Goal: Use online tool/utility: Utilize a website feature to perform a specific function

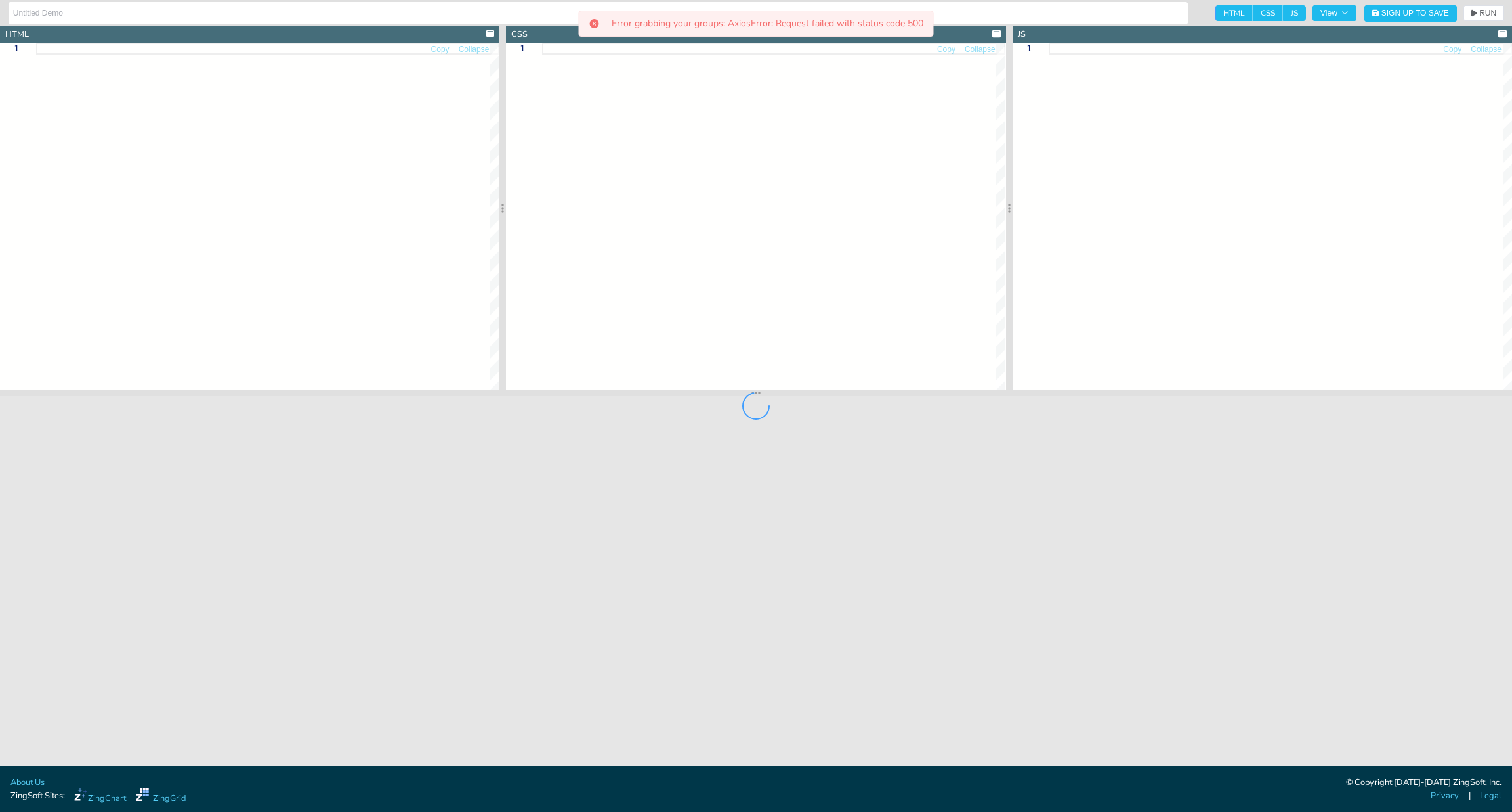
type textarea "<!DOCTYPE html> <html> <head> <meta charset="utf-8"> <title>ZingSoft Demo</titl…"
type textarea "html,body,#myChart{ height: 100%; width: 100%; }"
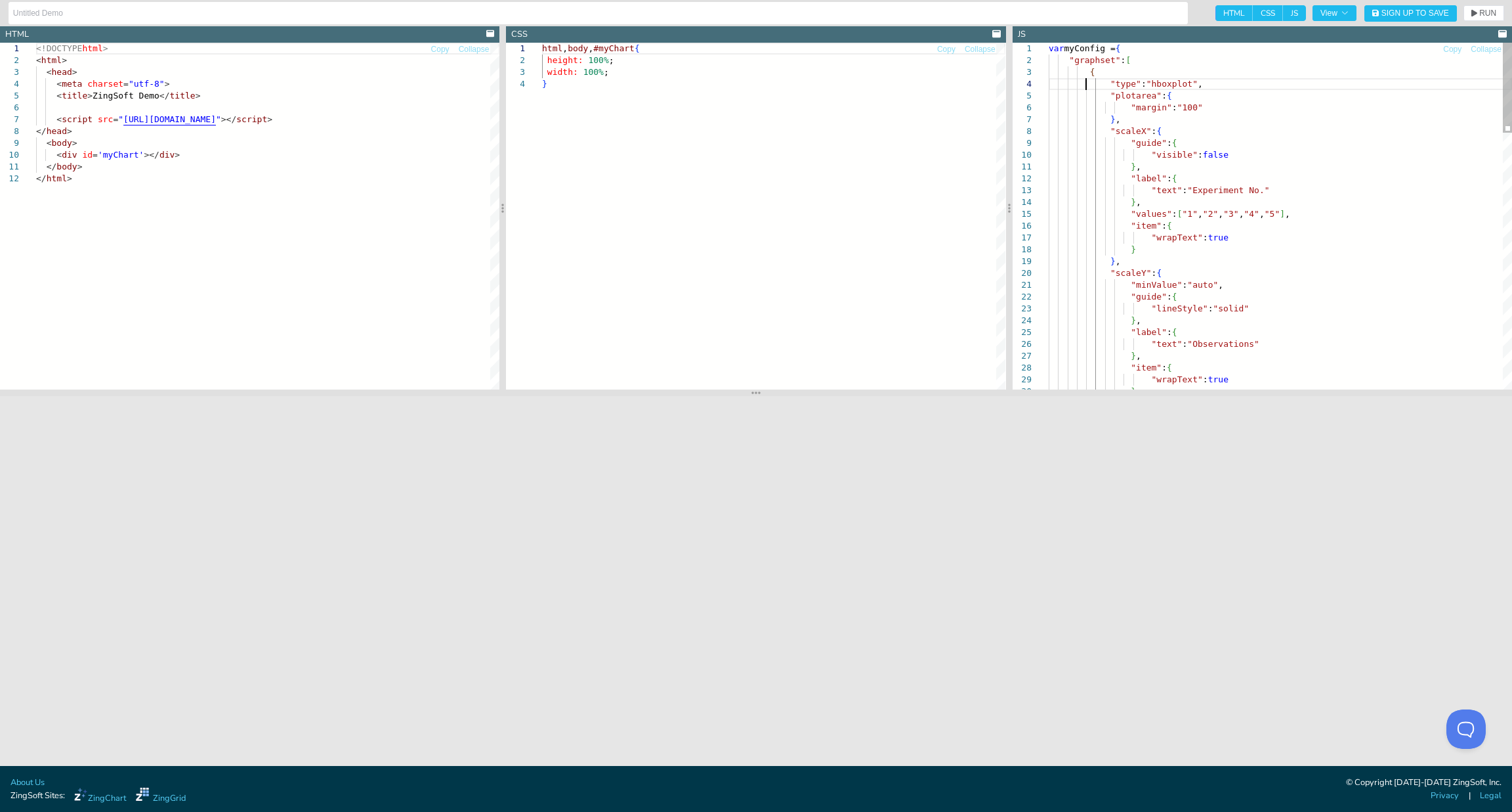
click at [1089, 87] on div "var myConfig = { "graphset" : [ { "type" : "hboxplot" , "plotarea" : { "margin"…" at bounding box center [1281, 707] width 464 height 1328
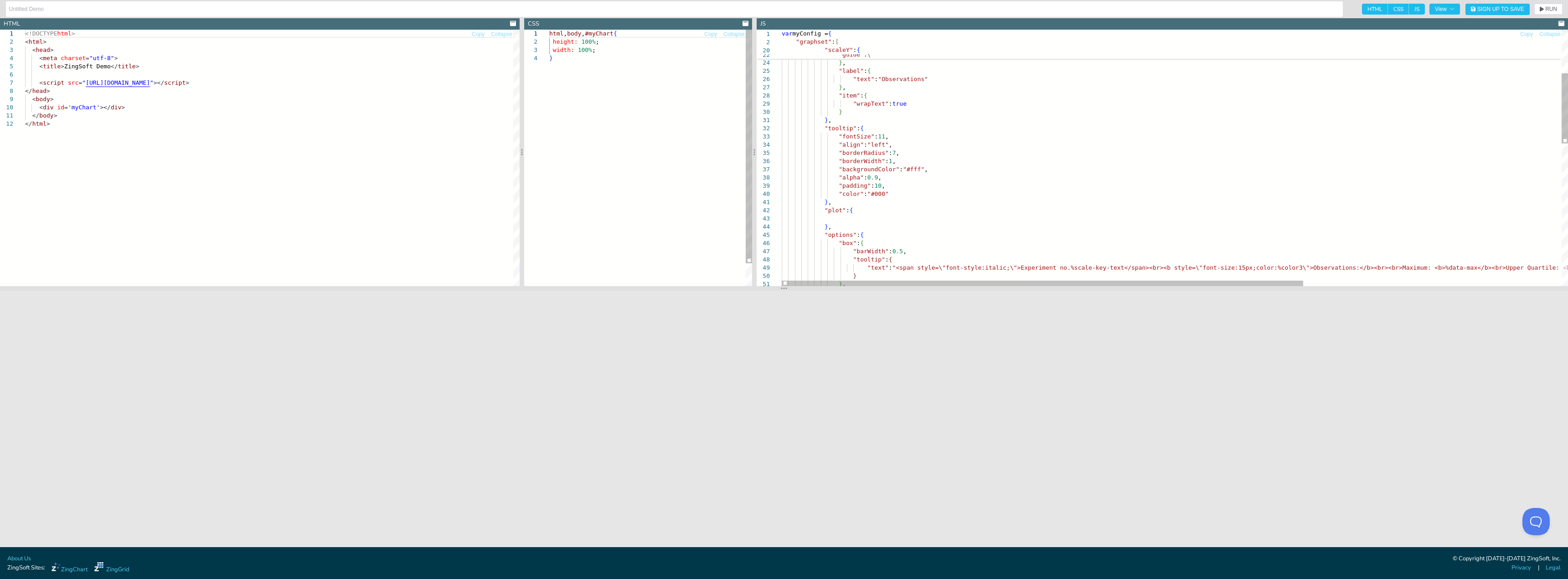
drag, startPoint x: 1046, startPoint y: 81, endPoint x: 721, endPoint y: 97, distance: 325.4
click at [752, 97] on div at bounding box center [754, 152] width 4 height 268
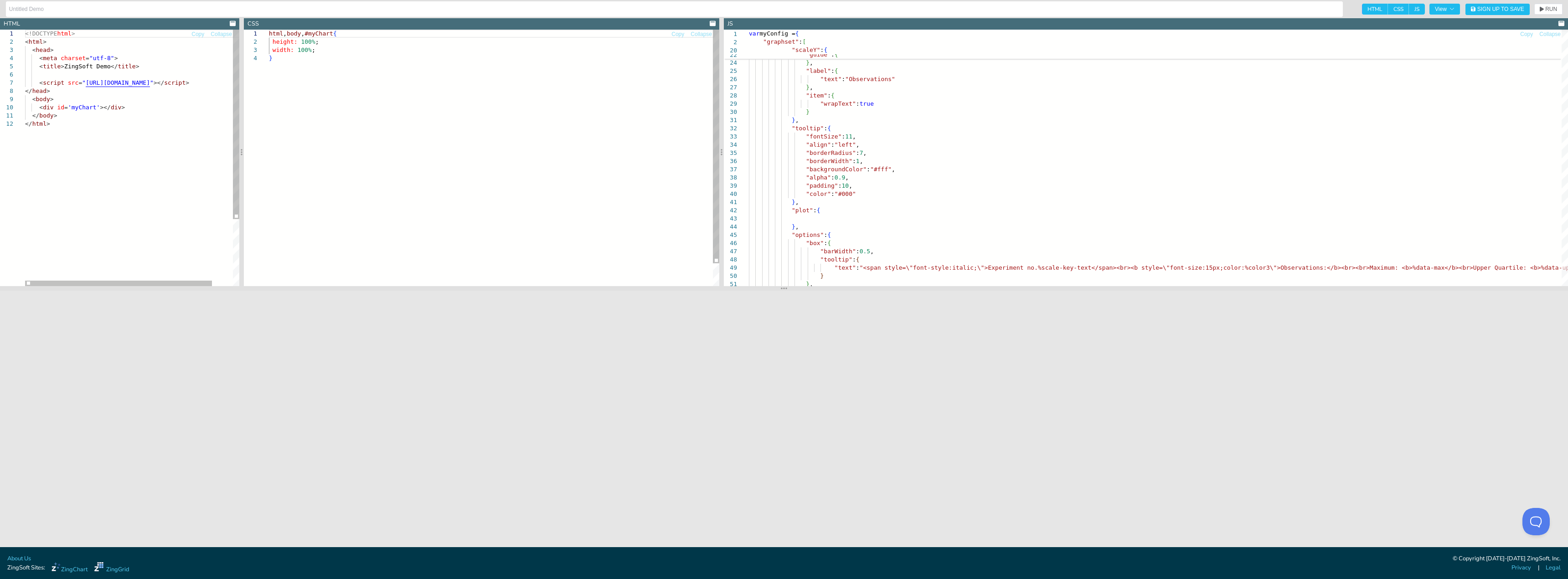
drag, startPoint x: 522, startPoint y: 111, endPoint x: 208, endPoint y: 120, distance: 314.1
click at [239, 120] on div at bounding box center [241, 152] width 4 height 268
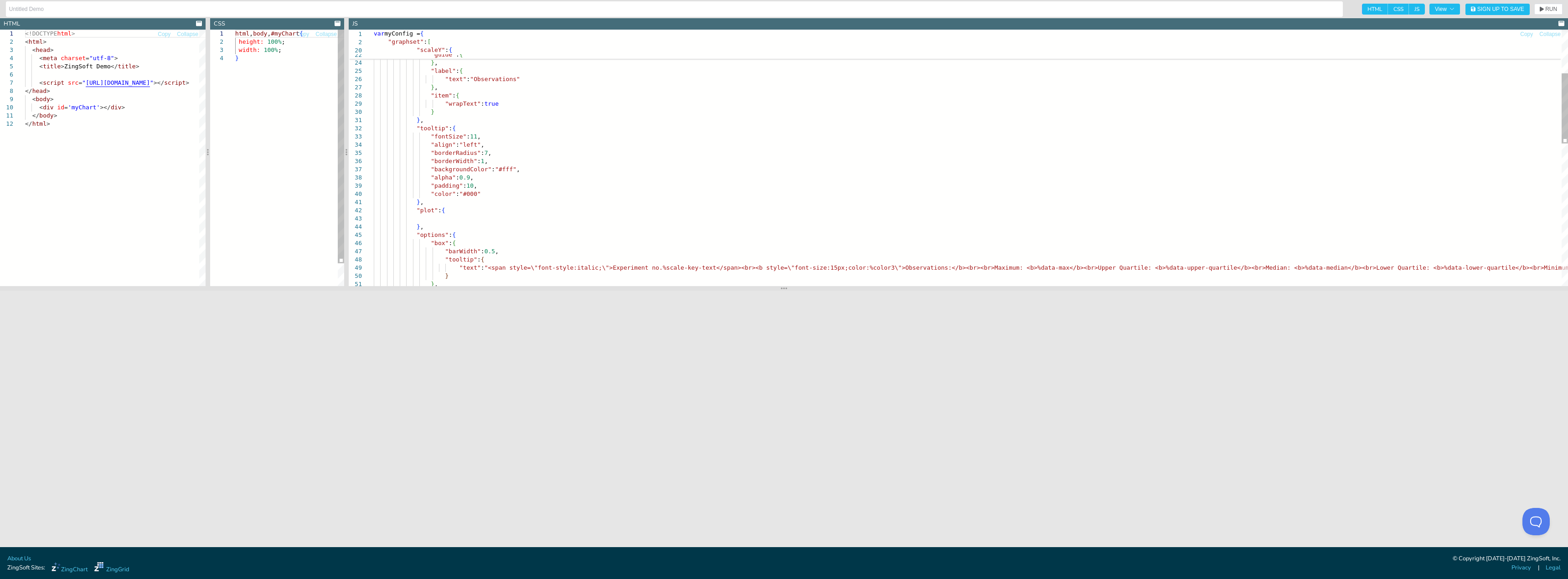
drag, startPoint x: 721, startPoint y: 75, endPoint x: 348, endPoint y: 81, distance: 373.0
click at [348, 81] on div at bounding box center [346, 152] width 4 height 268
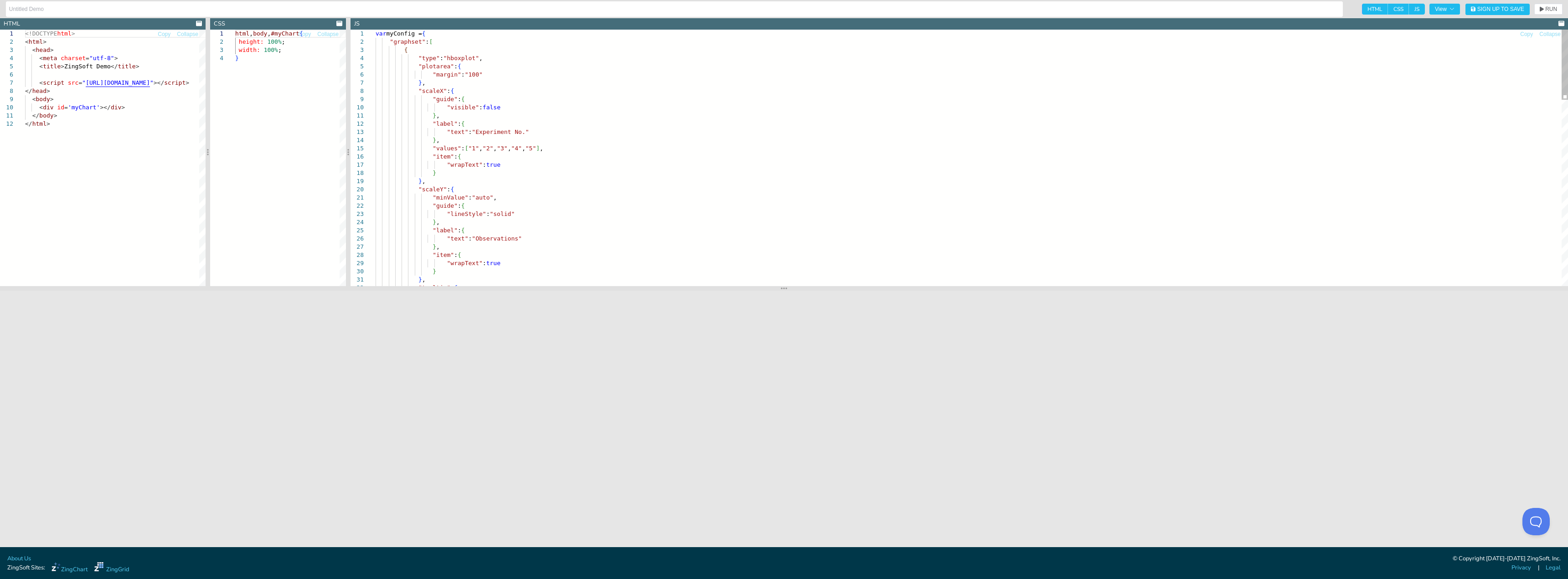
scroll to position [0, 113]
click at [380, 52] on div "} , "tooltip" : { "item" : { "wrapText" : true } "text" : "Observations" } , "l…" at bounding box center [971, 498] width 1192 height 937
click at [389, 42] on div "} , "tooltip" : { "item" : { "wrapText" : true } "text" : "Observations" } , "l…" at bounding box center [971, 498] width 1192 height 937
click at [369, 42] on div at bounding box center [370, 41] width 12 height 8
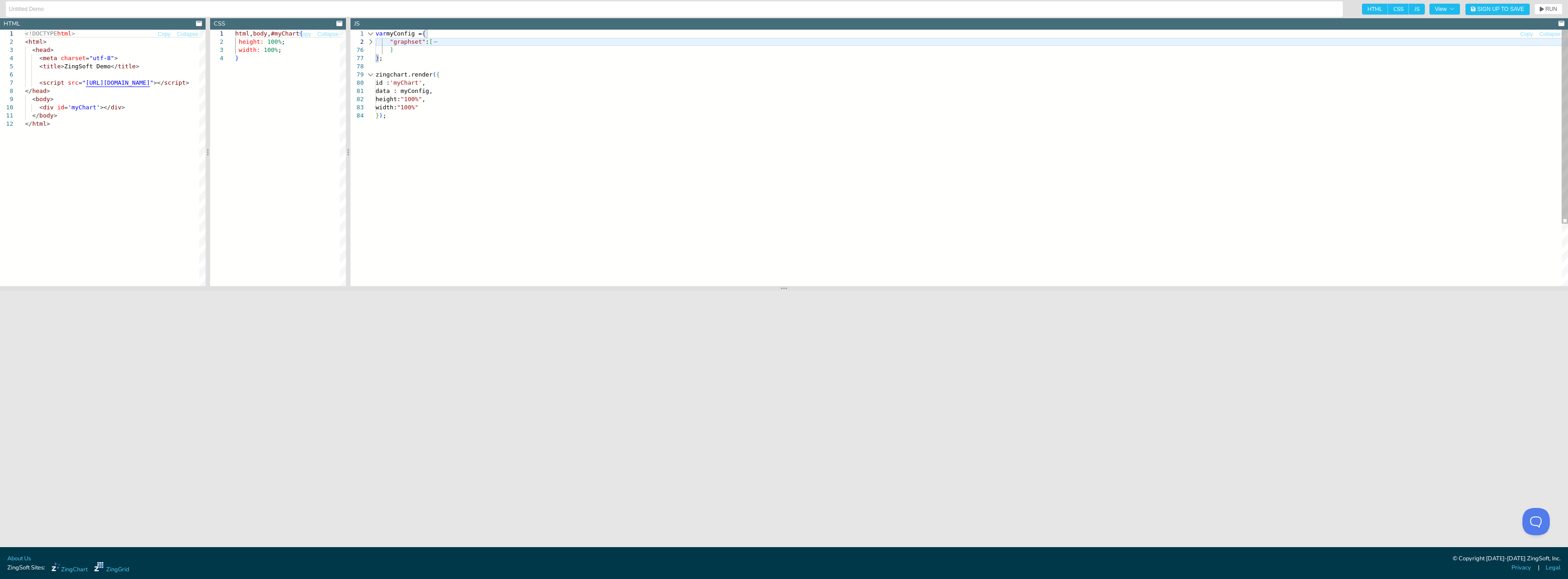
click at [370, 42] on div at bounding box center [370, 41] width 12 height 8
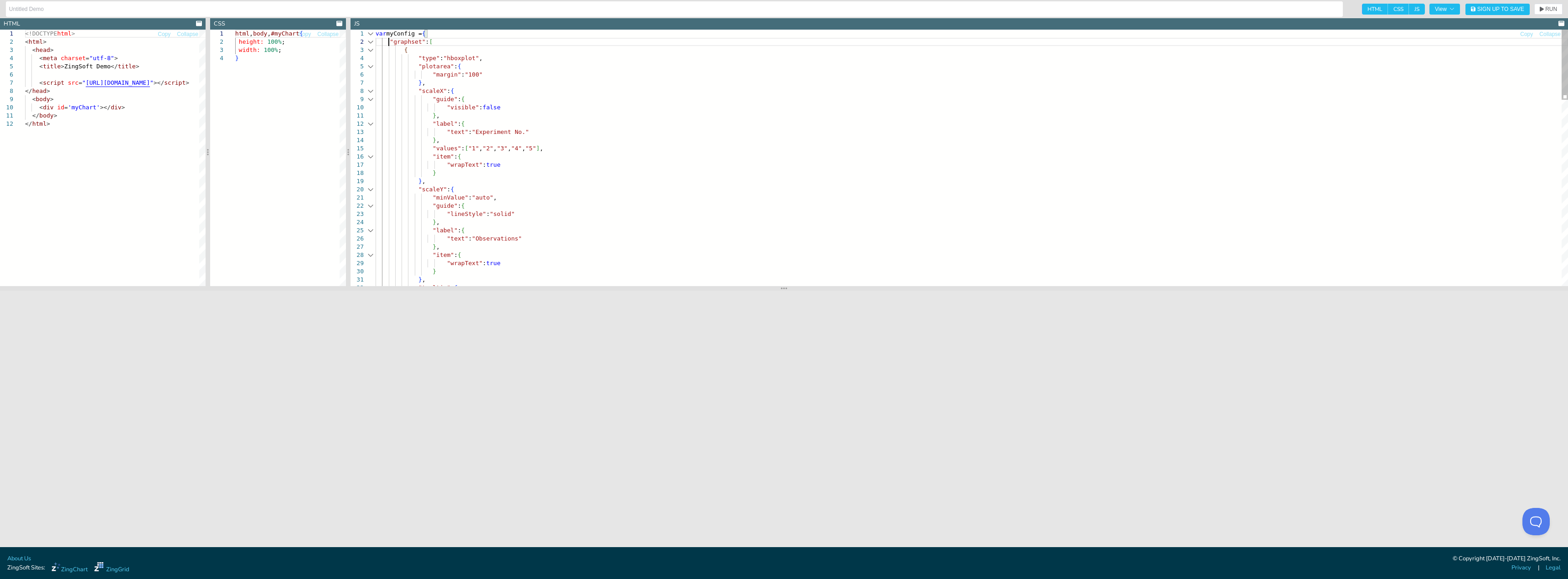
click at [371, 92] on div at bounding box center [370, 91] width 12 height 8
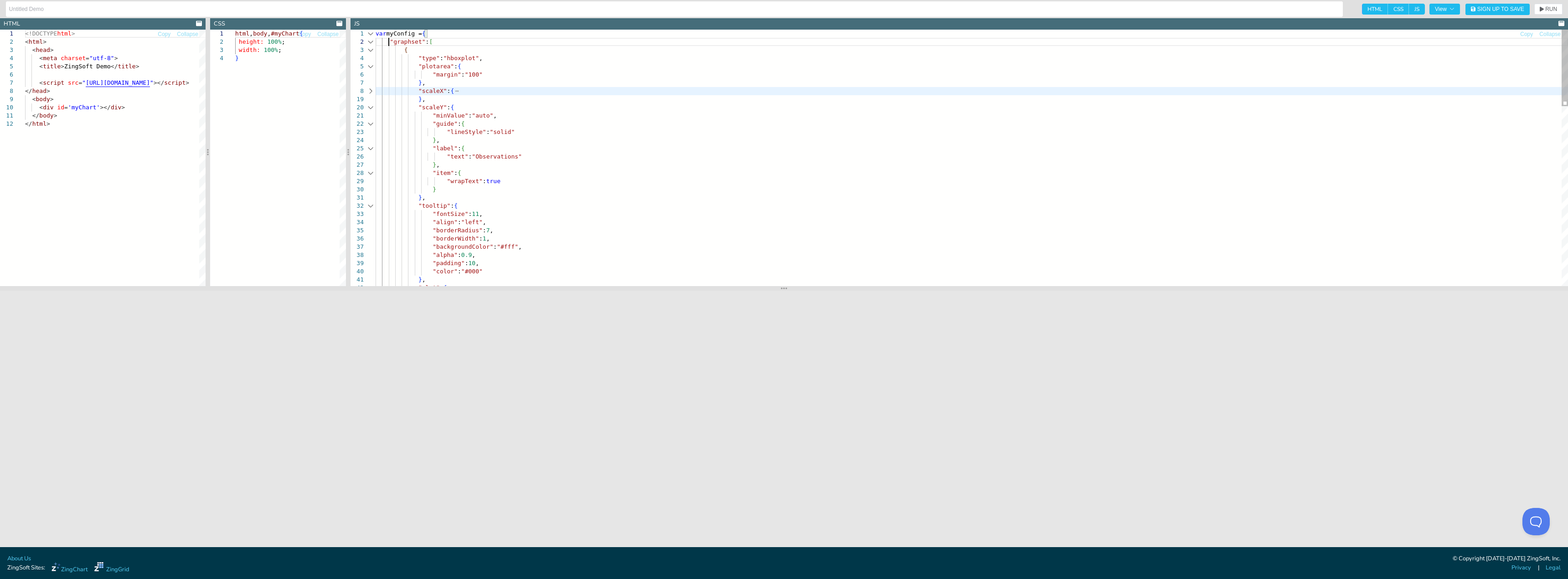
click at [371, 109] on div at bounding box center [370, 107] width 12 height 8
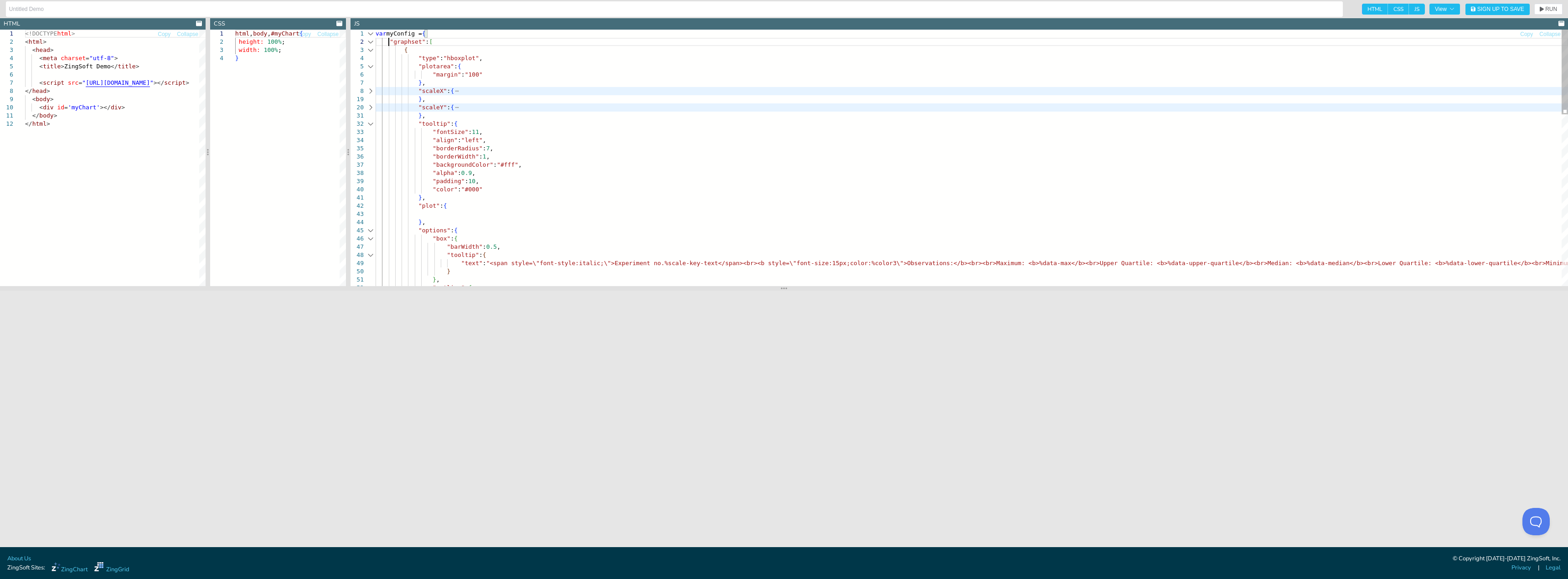
click at [371, 123] on div at bounding box center [370, 123] width 12 height 8
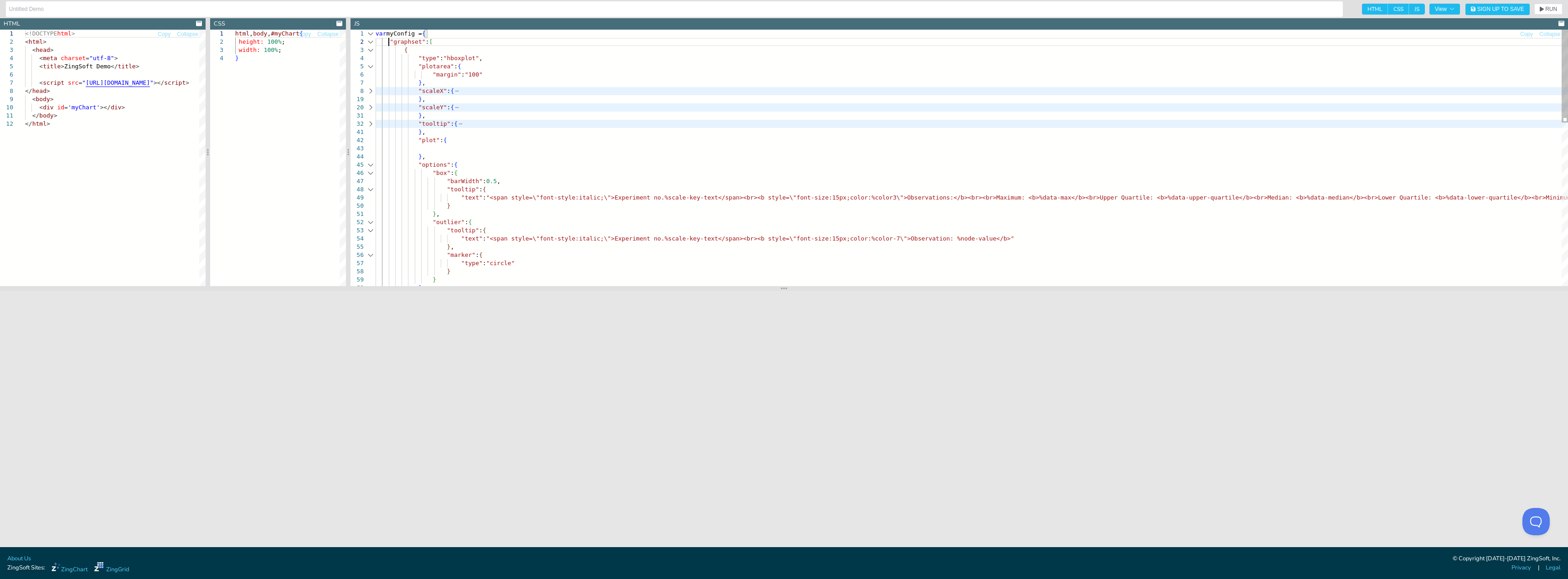
click at [374, 165] on div at bounding box center [370, 164] width 12 height 8
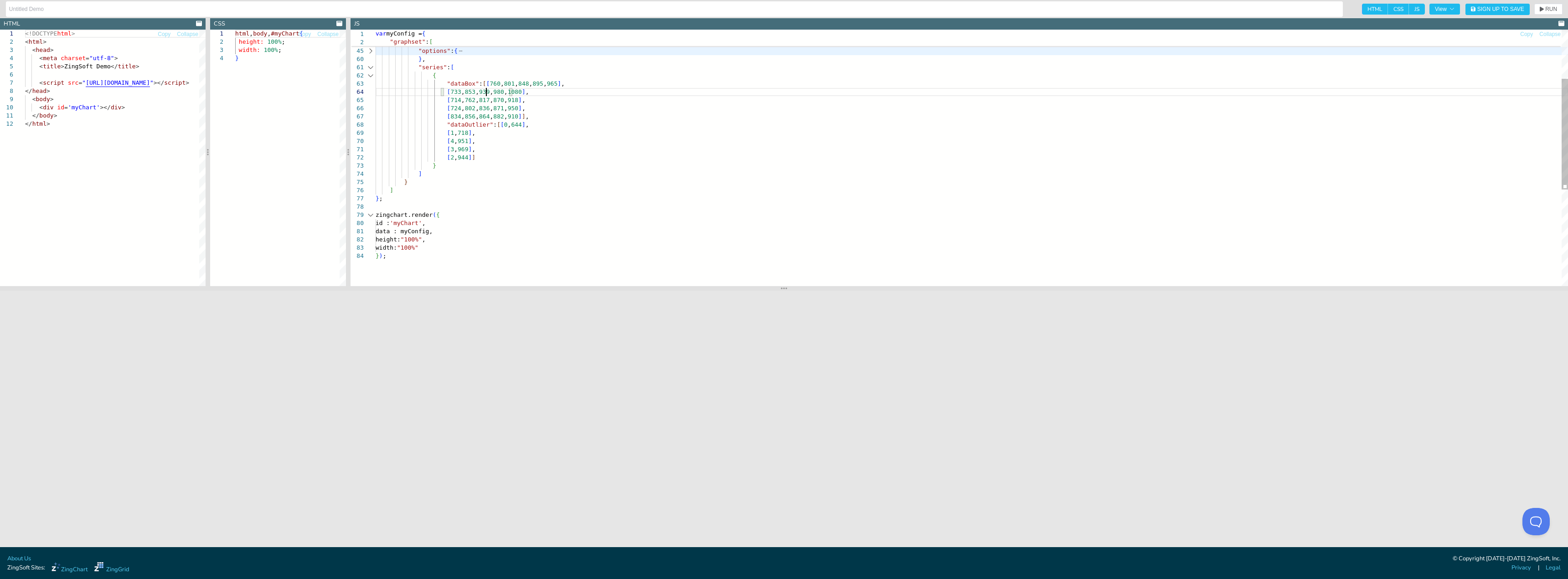
click at [488, 93] on div ""plot" : { } , "options" : { } , "series" : [ { "dataBox" : [ [ 760 , 801 , 848…" at bounding box center [971, 212] width 1192 height 592
drag, startPoint x: 546, startPoint y: 86, endPoint x: 509, endPoint y: 114, distance: 46.4
click at [509, 114] on div ""plot" : { } , "options" : { } , "series" : [ { "dataBox" : [ [ 760 , 801 , 848…" at bounding box center [971, 212] width 1192 height 592
click at [673, 163] on div ""plot" : { } , "options" : { } , "series" : [ { "dataBox" : [ [ 760 , 801 , 848…" at bounding box center [971, 195] width 1192 height 560
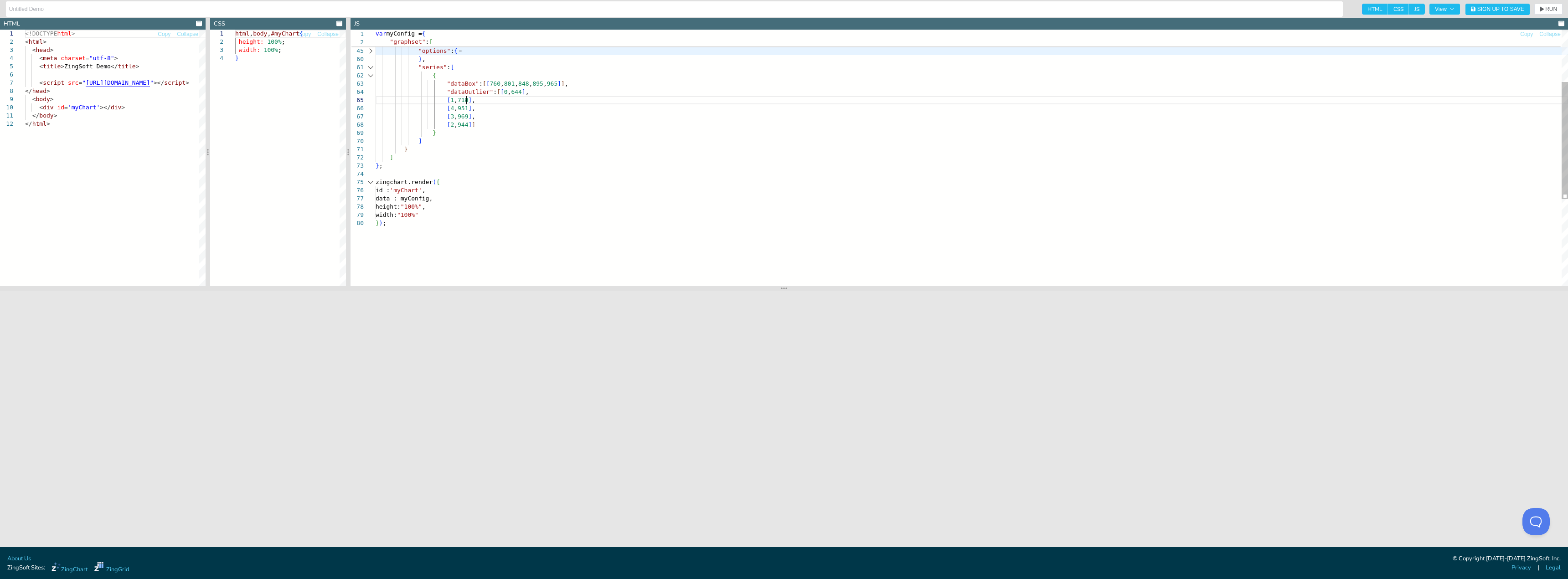
click at [514, 97] on div ""plot" : { } , "options" : { } , "series" : [ { "dataBox" : [ [ 760 , 801 , 848…" at bounding box center [971, 195] width 1192 height 560
drag, startPoint x: 513, startPoint y: 94, endPoint x: 463, endPoint y: 123, distance: 57.8
click at [463, 123] on div ""plot" : { } , "options" : { } , "series" : [ { "dataBox" : [ [ 760 , 801 , 848…" at bounding box center [971, 195] width 1192 height 560
click at [520, 148] on div ""plot" : { } , "options" : { } , "series" : [ { "dataBox" : [ [ 760 , 801 , 848…" at bounding box center [971, 179] width 1192 height 527
click at [1050, 9] on span "RUN" at bounding box center [1551, 9] width 12 height 5
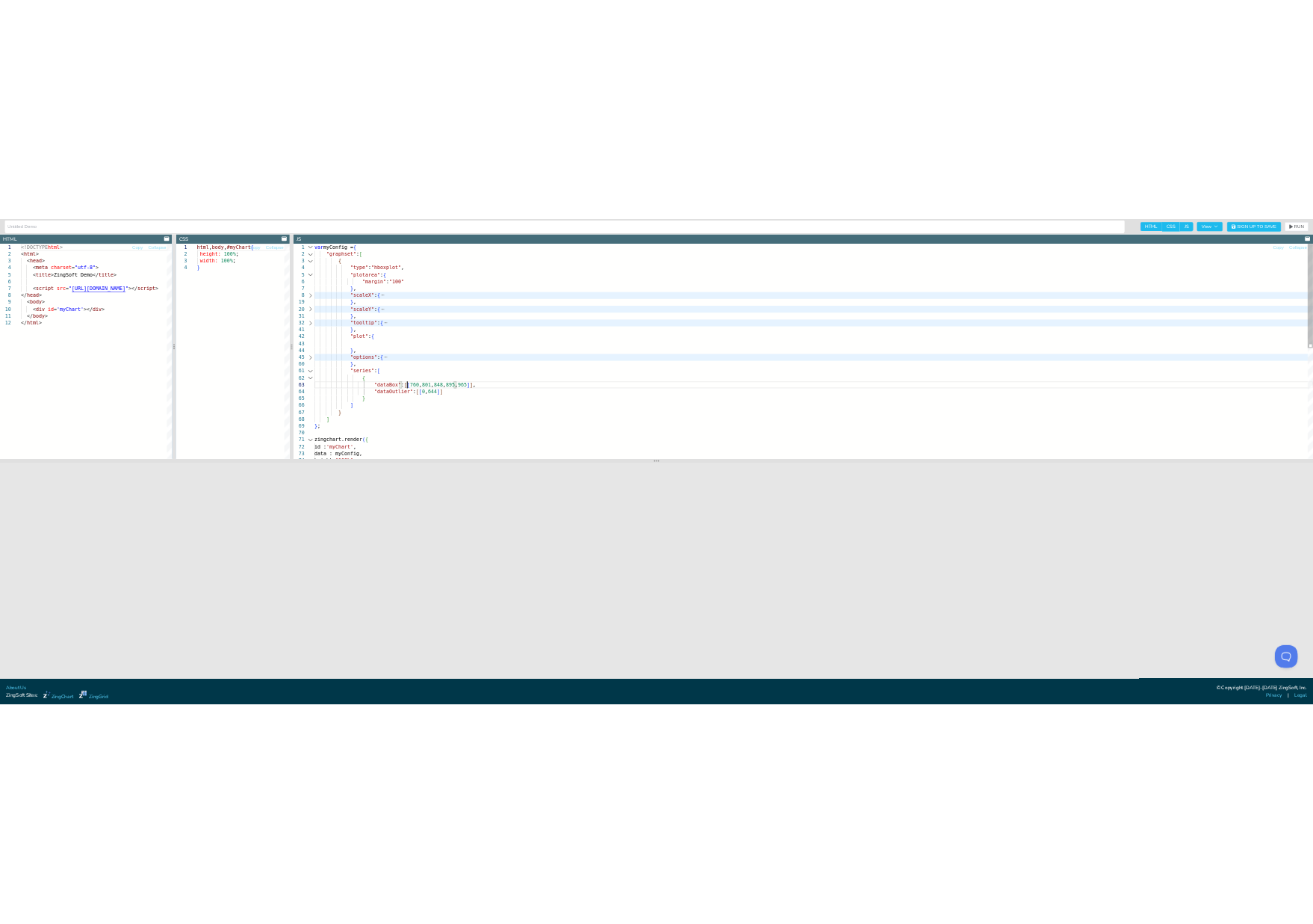
scroll to position [0, 100]
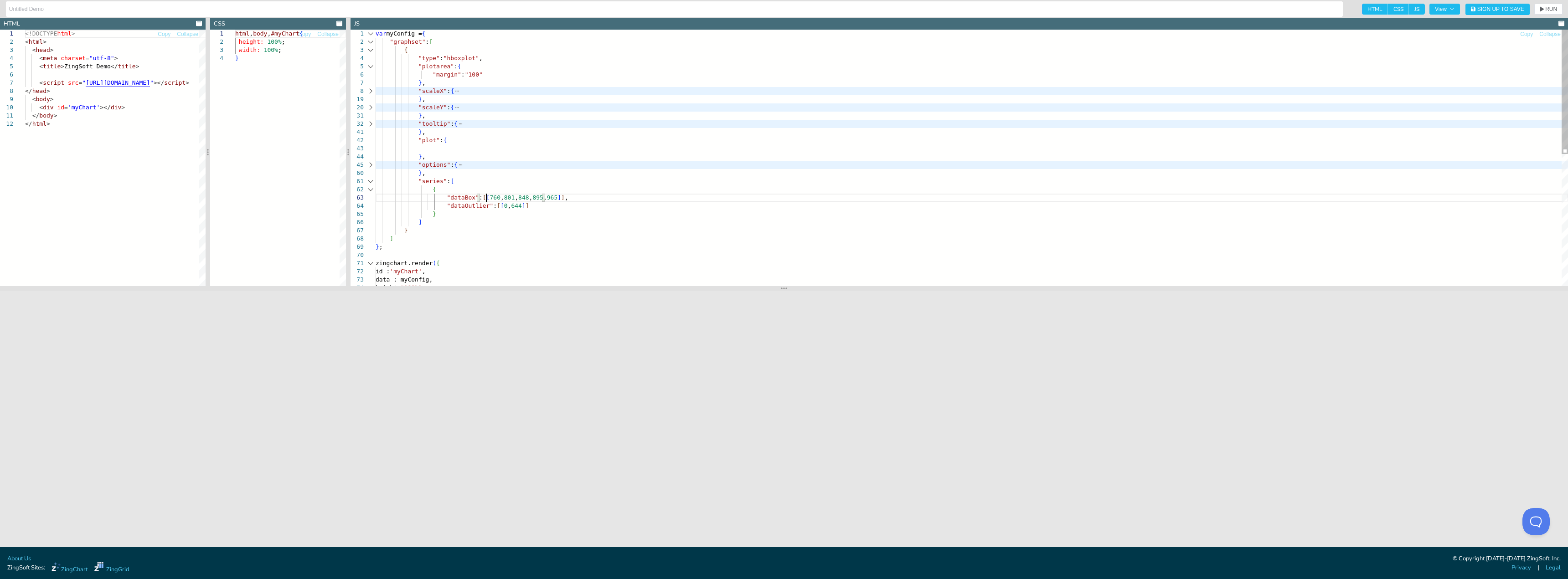
click at [486, 196] on div ""plot" : { } , "options" : { } , "series" : [ { "dataBox" : [ [ 760 , 801 , 848…" at bounding box center [971, 293] width 1192 height 527
click at [460, 190] on div ""plot" : { } , "options" : { } , "series" : [ { "dataBox" : [ [ 760 , 801 , 848…" at bounding box center [971, 293] width 1192 height 527
click at [457, 75] on div ""plot" : { } , "options" : { } , "series" : [ { "dataBox" : [ [ 760 , 801 , 848…" at bounding box center [971, 293] width 1192 height 527
drag, startPoint x: 385, startPoint y: 218, endPoint x: 303, endPoint y: -7, distance: 239.5
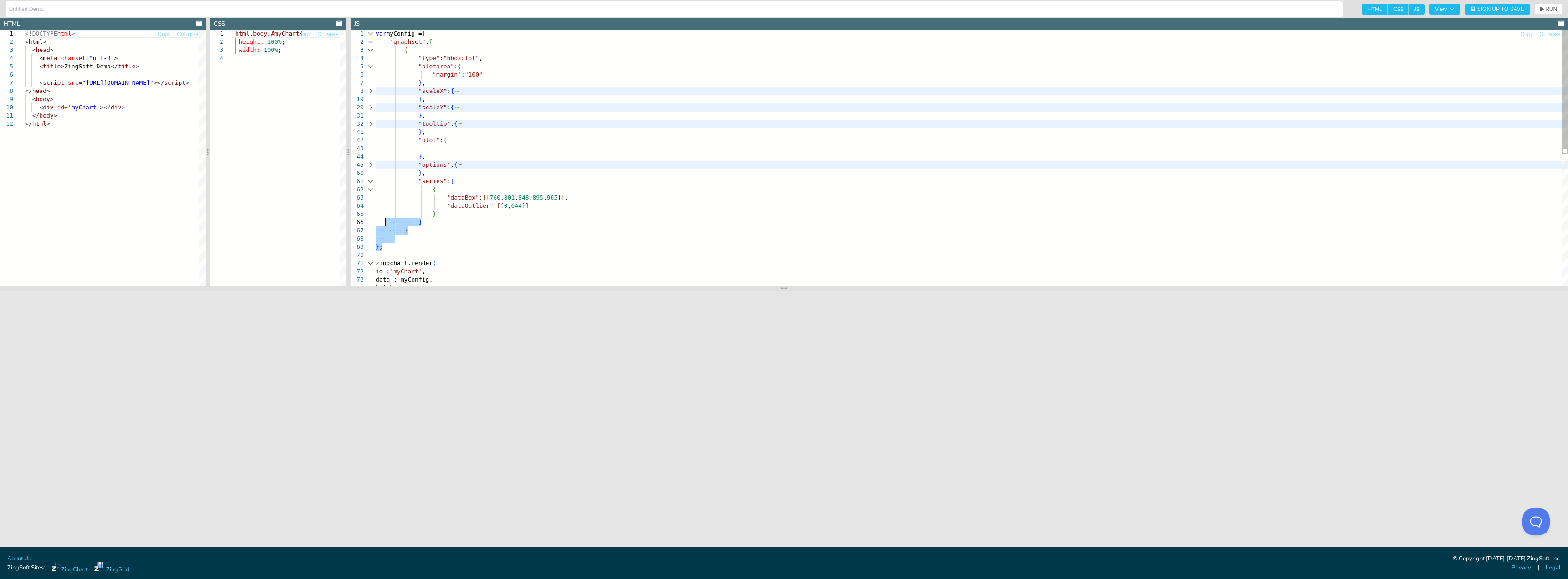
click at [376, 30] on div ""plot" : { } , "options" : { } , "series" : [ { "dataBox" : [ [ 760 , 801 , 848…" at bounding box center [971, 293] width 1192 height 527
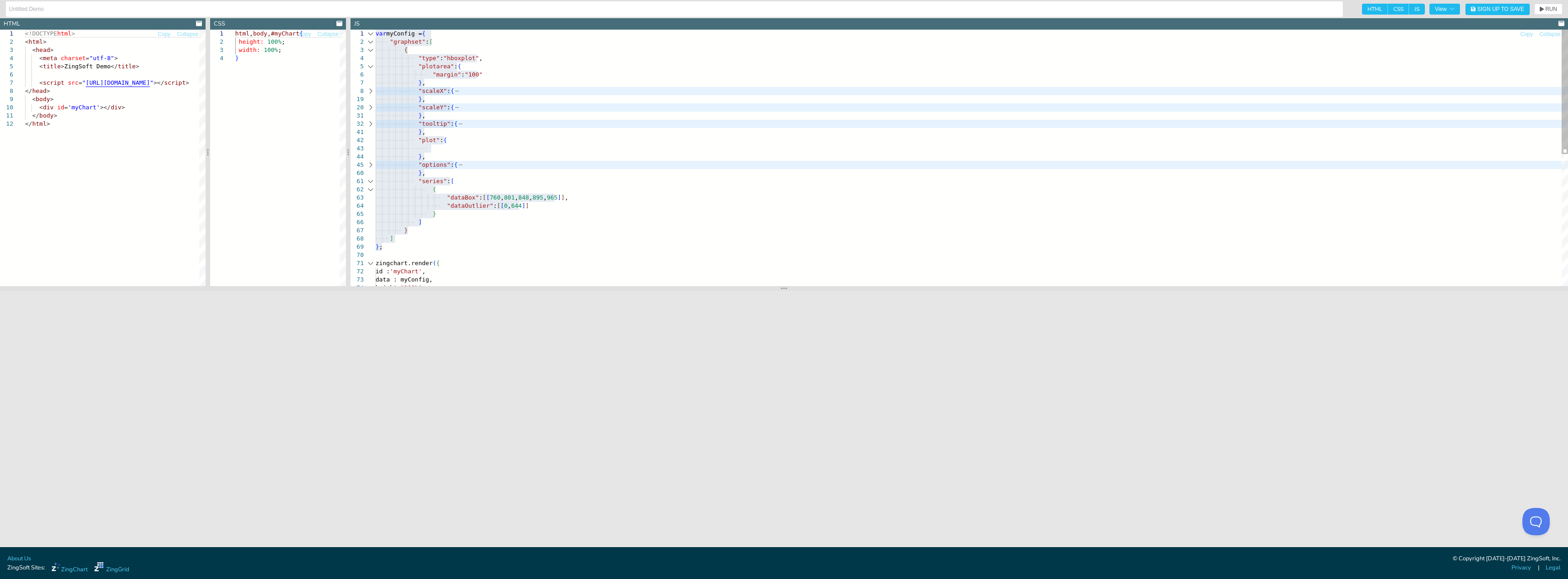
type textarea "var myConfig = { "graphset":[ { "type":"hboxplot", "plotarea":{ "margin":"100" …"
click at [582, 72] on div ""plot" : { } , "options" : { } , "series" : [ { "dataBox" : [ [ 760 , 801 , 848…" at bounding box center [971, 293] width 1192 height 527
